Goal: Information Seeking & Learning: Learn about a topic

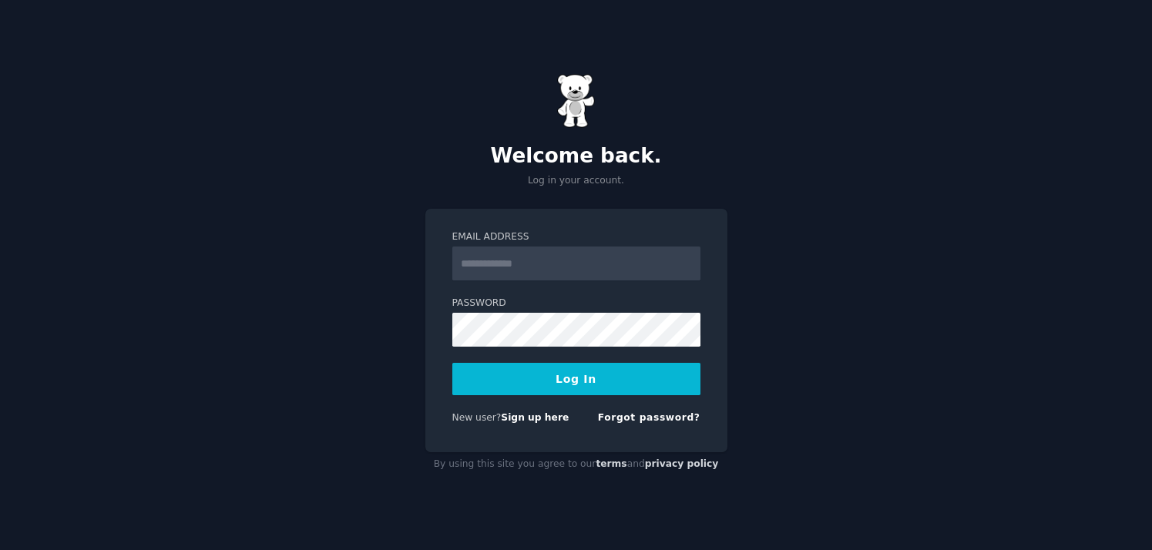
click at [452, 347] on div at bounding box center [452, 347] width 0 height 0
type input "**********"
click at [597, 370] on button "Log In" at bounding box center [576, 379] width 248 height 32
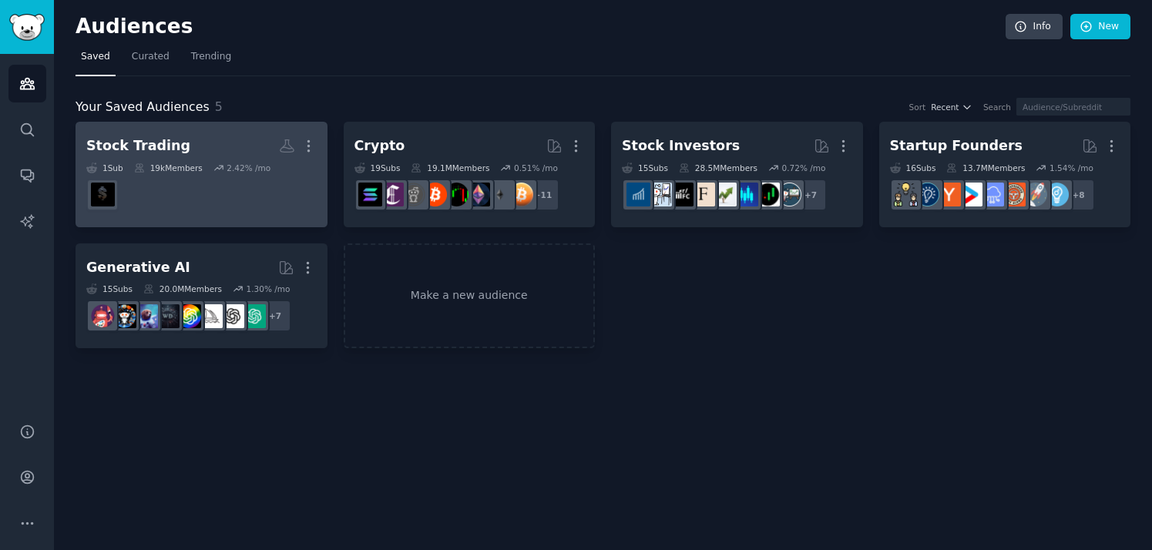
click at [234, 209] on dd at bounding box center [201, 194] width 230 height 43
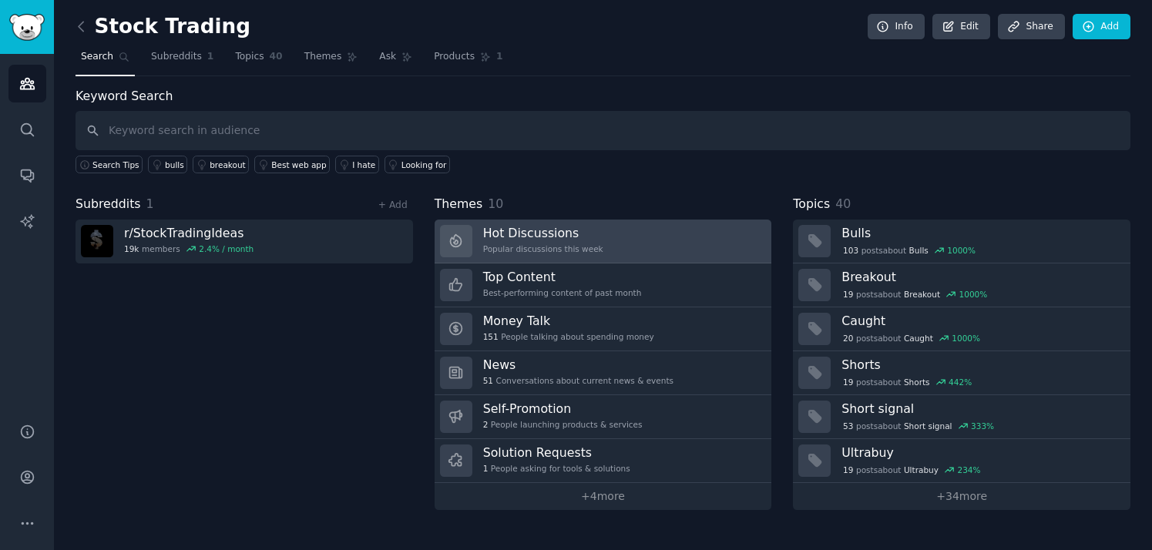
click at [560, 250] on div "Popular discussions this week" at bounding box center [543, 249] width 120 height 11
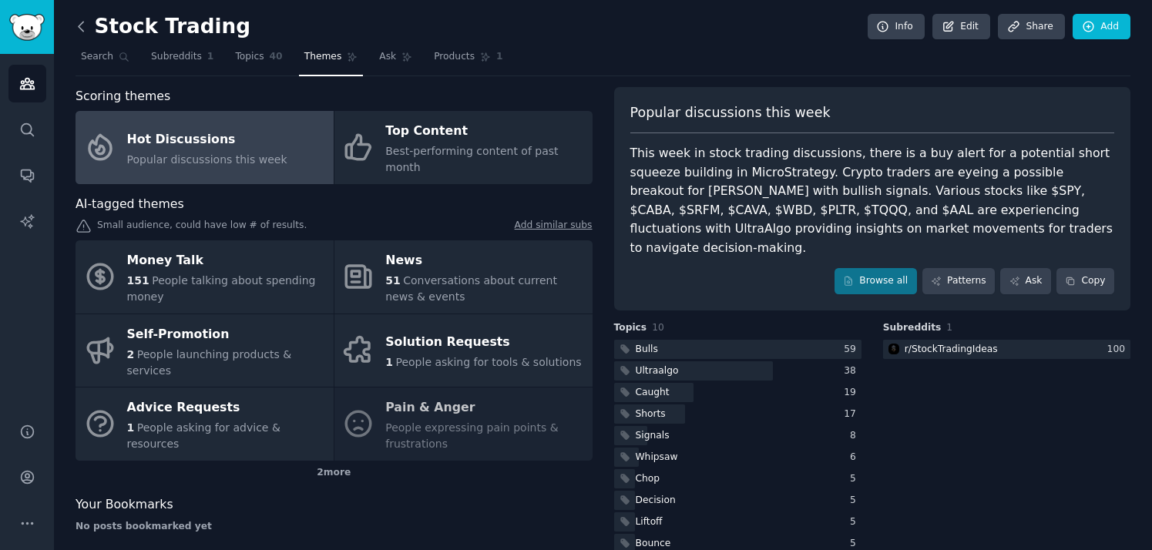
click at [82, 22] on icon at bounding box center [81, 26] width 5 height 9
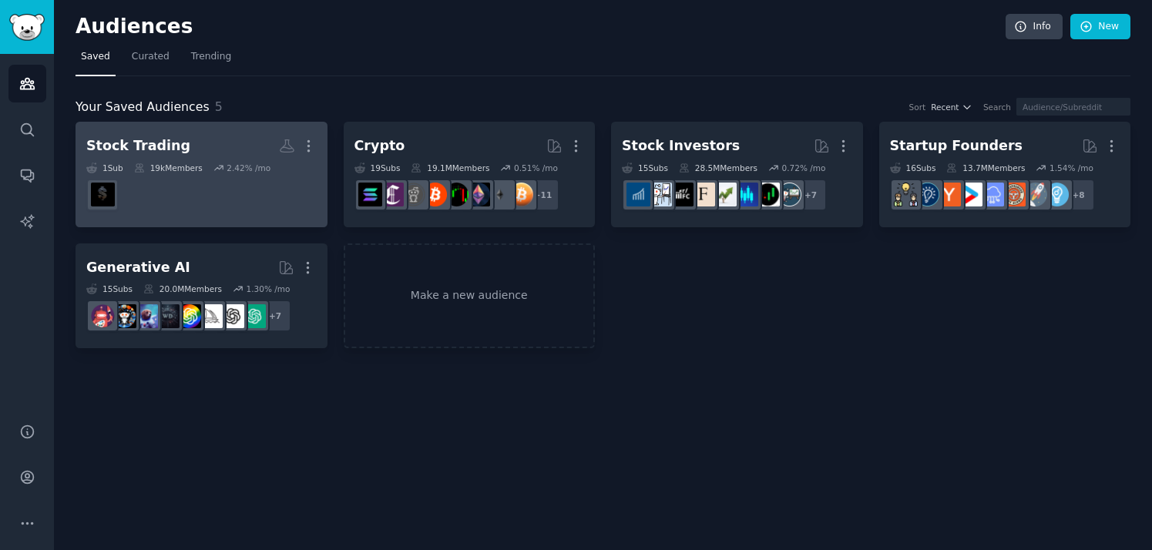
click at [193, 141] on h2 "Stock Trading More" at bounding box center [201, 146] width 230 height 27
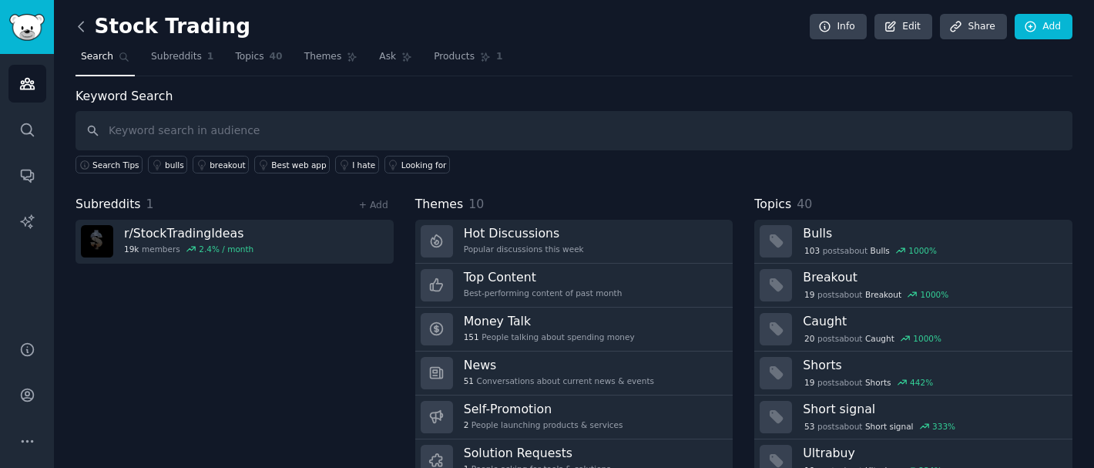
click at [80, 32] on icon at bounding box center [81, 26] width 16 height 16
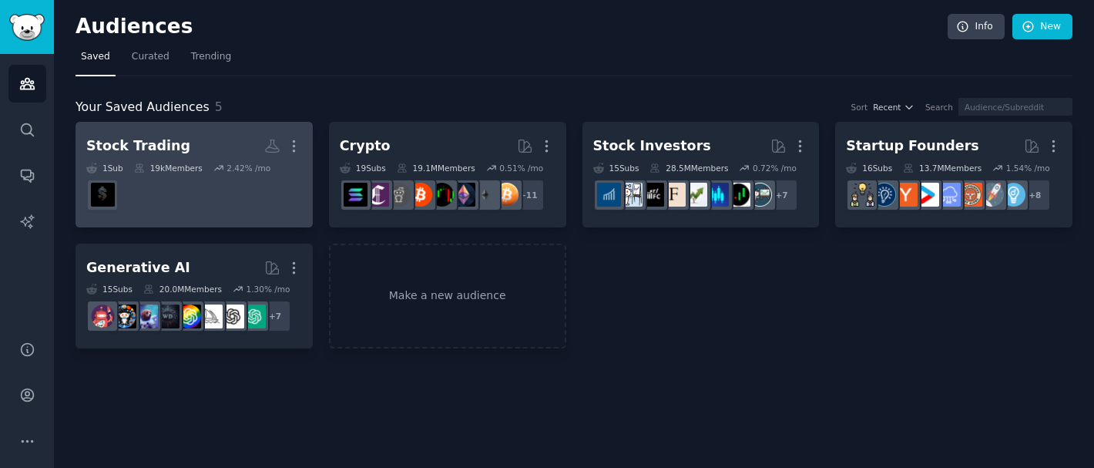
click at [218, 143] on h2 "Stock Trading More" at bounding box center [194, 146] width 216 height 27
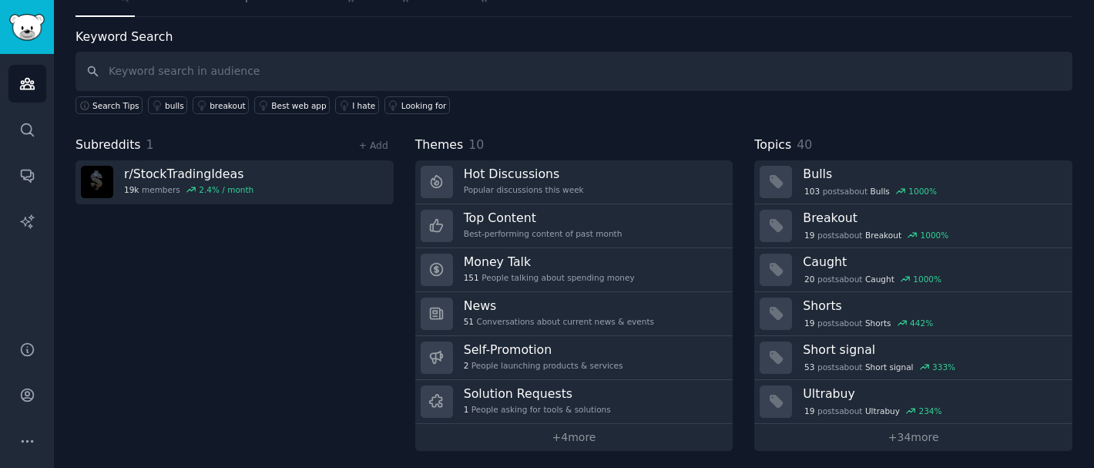
scroll to position [63, 0]
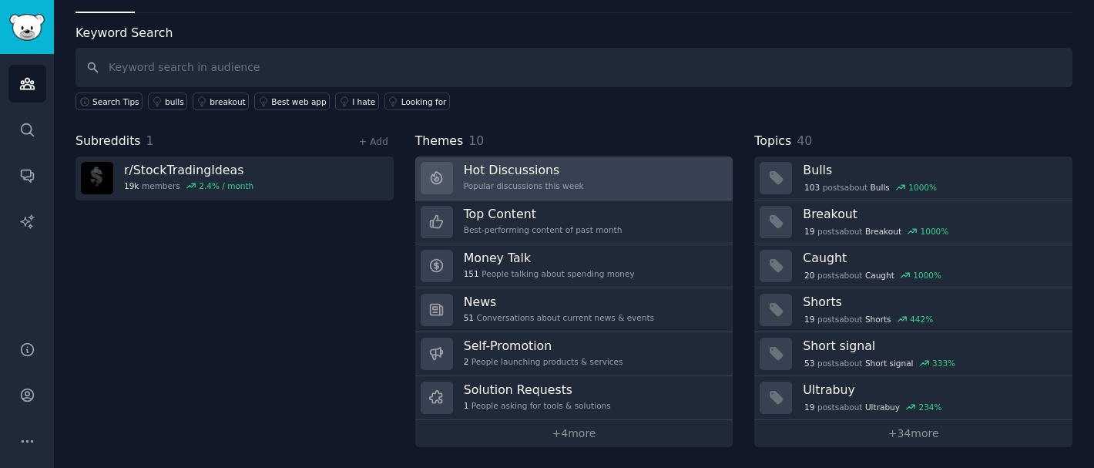
click at [573, 176] on h3 "Hot Discussions" at bounding box center [524, 170] width 120 height 16
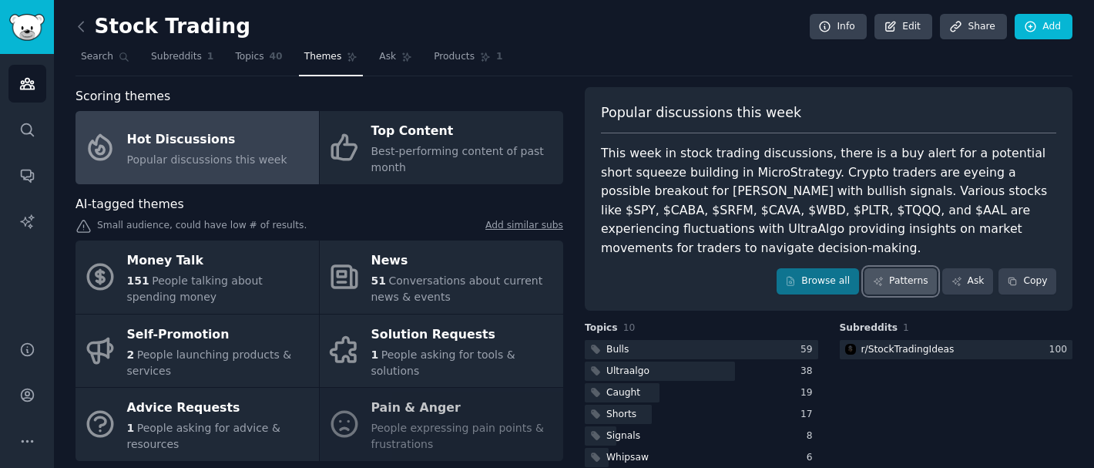
click at [912, 268] on link "Patterns" at bounding box center [901, 281] width 72 height 26
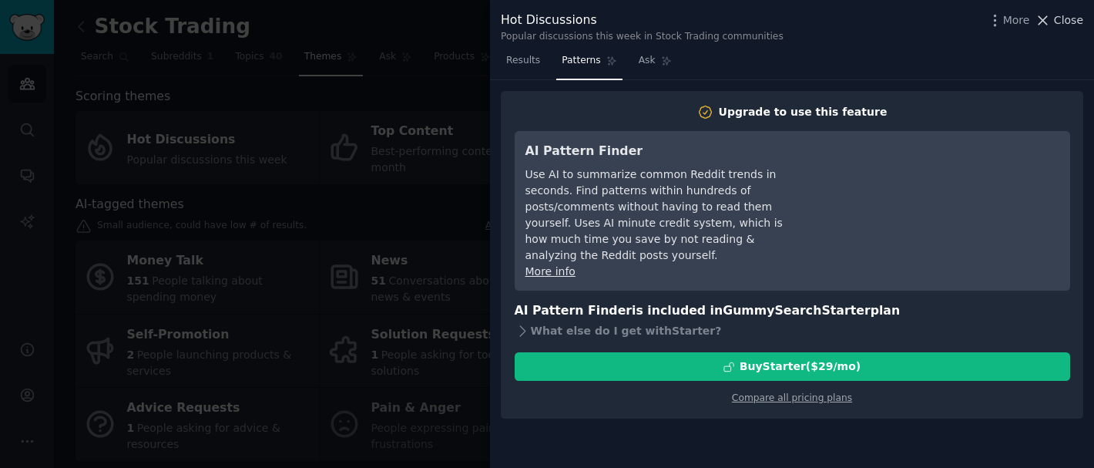
click at [1060, 22] on span "Close" at bounding box center [1068, 20] width 29 height 16
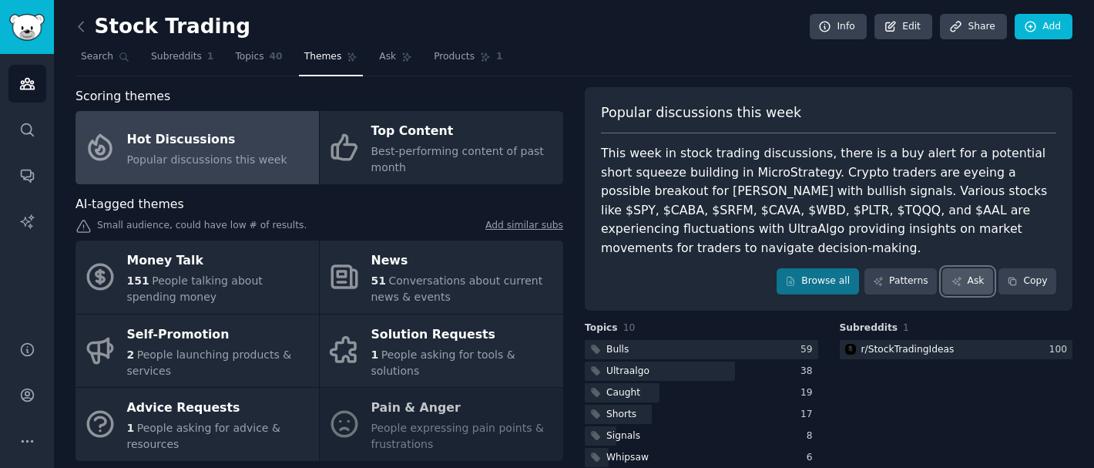
click at [968, 268] on link "Ask" at bounding box center [967, 281] width 51 height 26
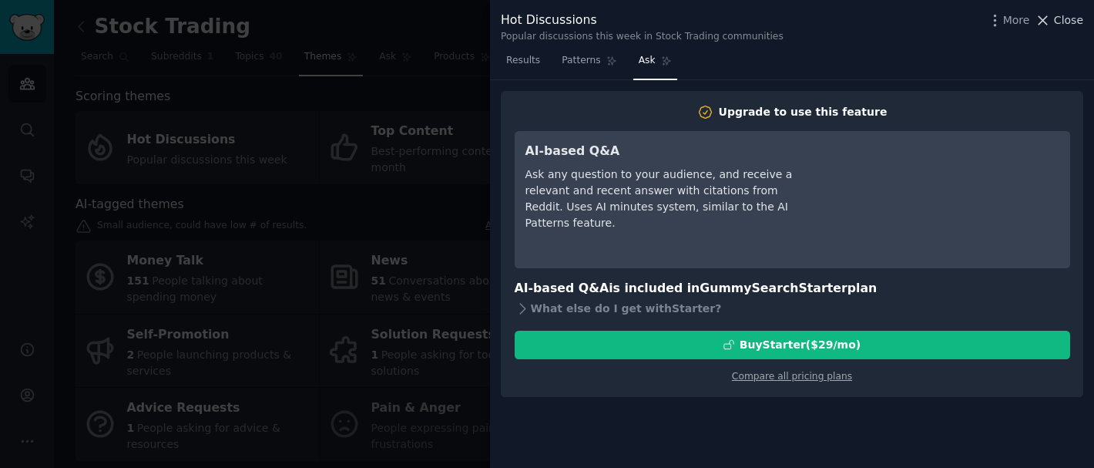
click at [1056, 16] on span "Close" at bounding box center [1068, 20] width 29 height 16
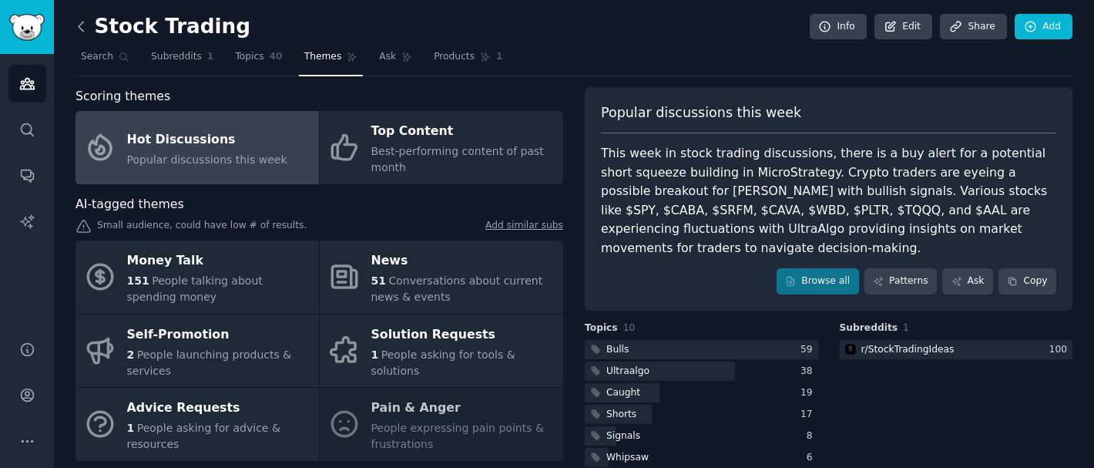
click at [82, 29] on icon at bounding box center [81, 26] width 5 height 9
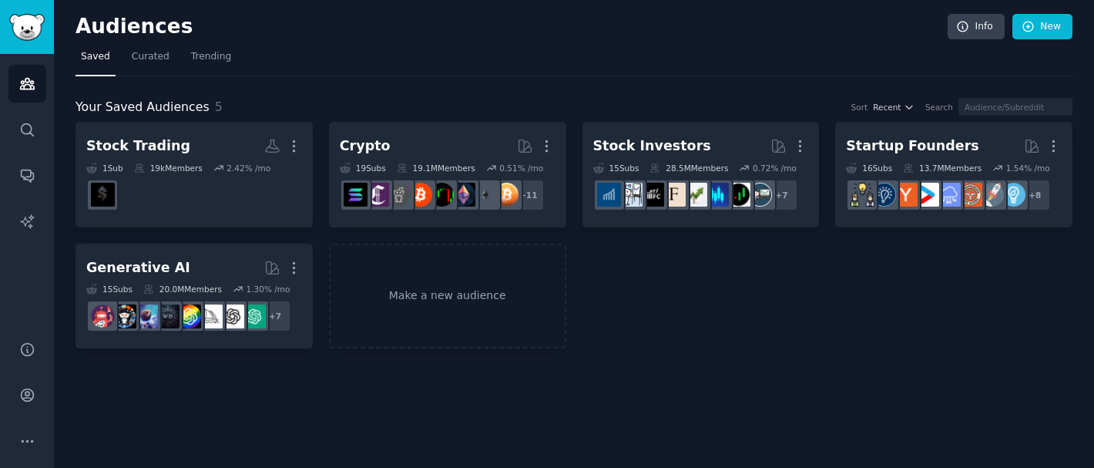
click at [397, 82] on div "Your Saved Audiences 5 Sort Recent Search Stock Trading More 1 Sub 19k Members …" at bounding box center [574, 212] width 997 height 273
